Goal: Task Accomplishment & Management: Manage account settings

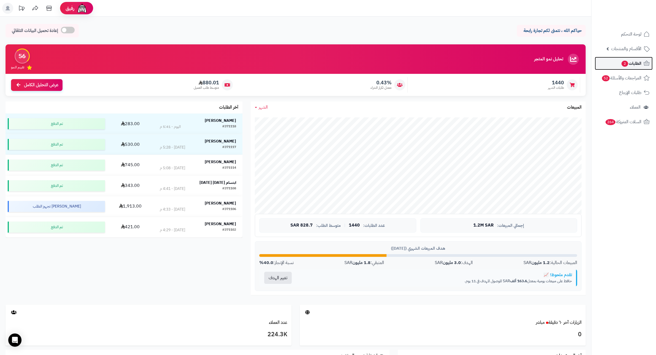
click at [632, 67] on span "الطلبات 2" at bounding box center [631, 63] width 20 height 8
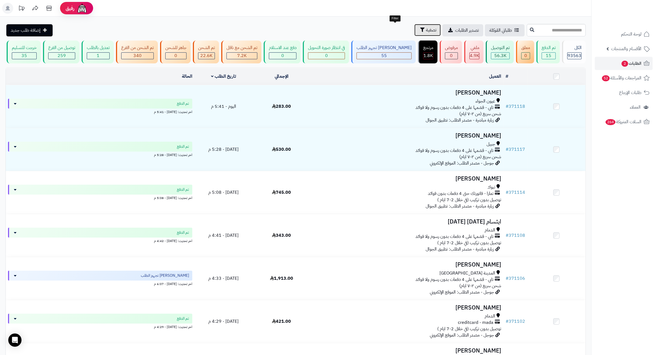
click at [426, 29] on span "تصفية" at bounding box center [431, 30] width 10 height 7
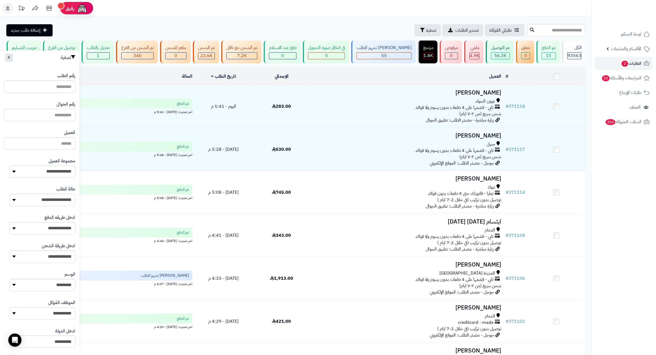
click at [54, 115] on input "text" at bounding box center [39, 115] width 71 height 12
type input "*********"
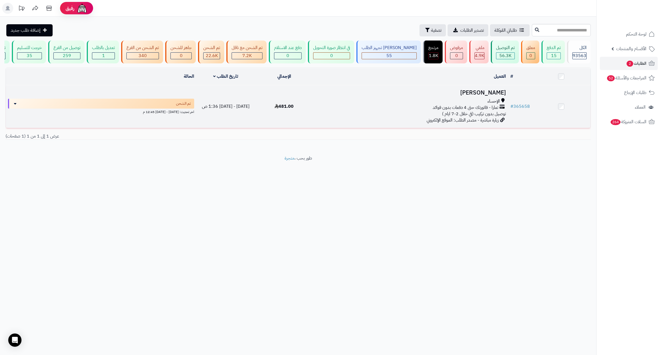
click at [498, 96] on h3 "[PERSON_NAME]" at bounding box center [411, 92] width 190 height 6
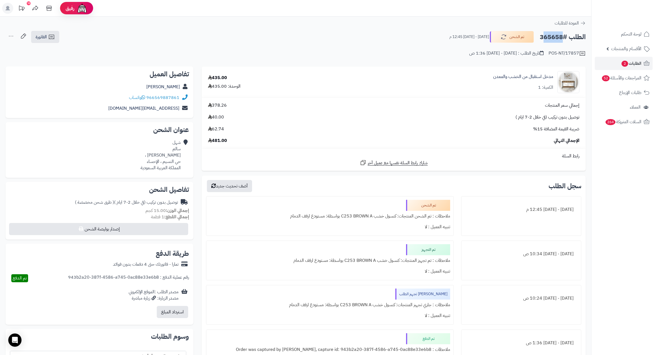
drag, startPoint x: 560, startPoint y: 36, endPoint x: 540, endPoint y: 36, distance: 20.1
click at [540, 36] on h2 "الطلب #365658" at bounding box center [562, 36] width 46 height 11
click at [551, 40] on h2 "الطلب #365658" at bounding box center [562, 36] width 46 height 11
drag, startPoint x: 562, startPoint y: 35, endPoint x: 536, endPoint y: 35, distance: 25.9
click at [536, 35] on div "الطلب #365658 تم الشحن الأربعاء - ٣٠ يوليو ٢٠٢٥ - 12:45 م" at bounding box center [514, 37] width 141 height 12
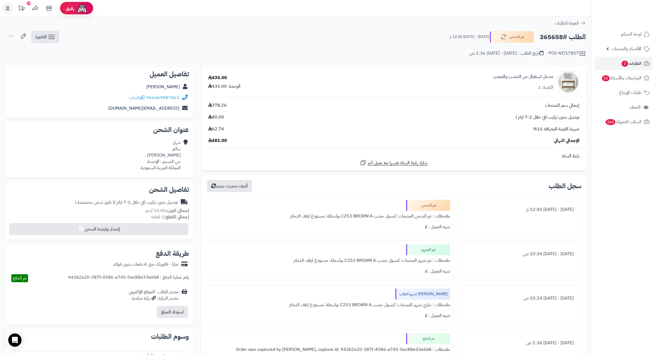
drag, startPoint x: 509, startPoint y: 97, endPoint x: 523, endPoint y: 81, distance: 20.3
click at [509, 96] on td "مدخل استقبال من الخشب والمعدن الكمية: 1" at bounding box center [454, 82] width 264 height 31
click at [547, 39] on h2 "الطلب #365658" at bounding box center [562, 36] width 46 height 11
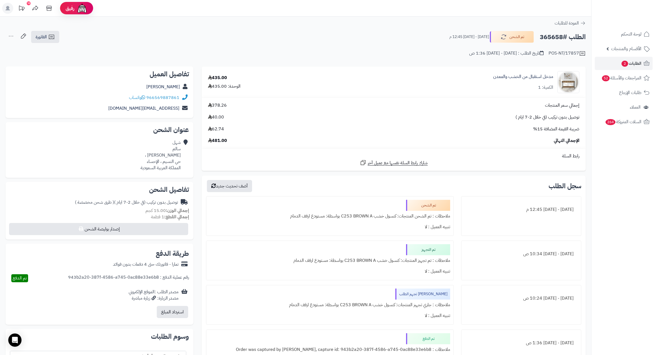
click at [523, 66] on div "**********" at bounding box center [295, 236] width 591 height 438
click at [548, 36] on h2 "الطلب #365658" at bounding box center [562, 36] width 46 height 11
copy h2 "365658"
click at [500, 107] on div "إجمالي سعر المنتجات 378.26" at bounding box center [393, 105] width 379 height 6
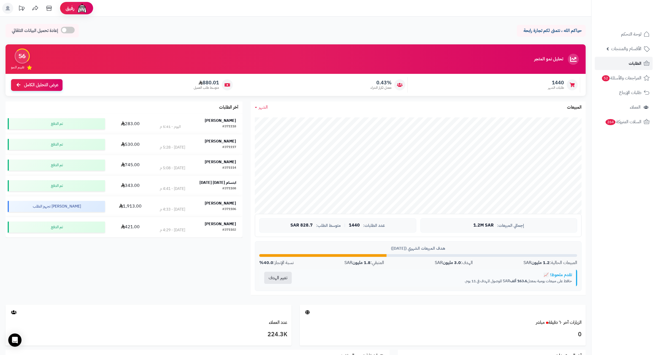
click at [636, 64] on span "الطلبات" at bounding box center [634, 63] width 13 height 8
